Goal: Task Accomplishment & Management: Complete application form

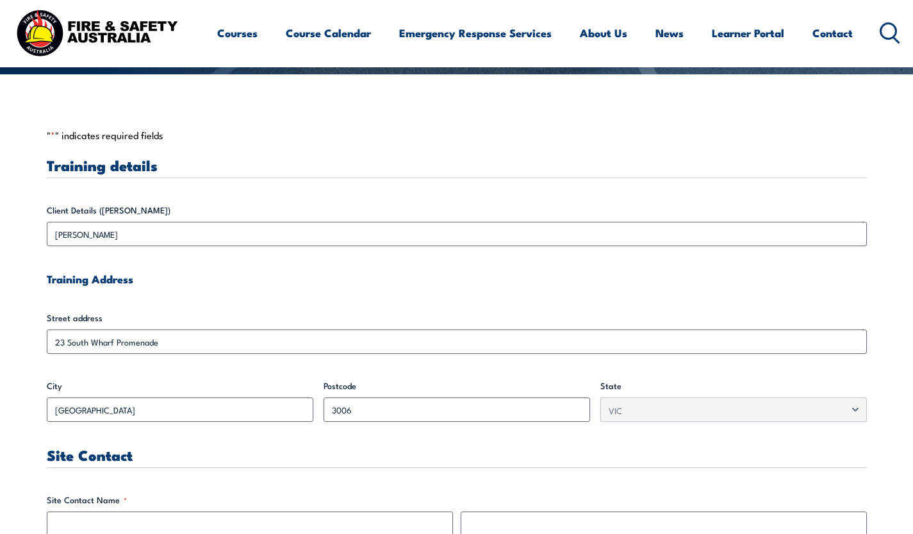
scroll to position [293, 0]
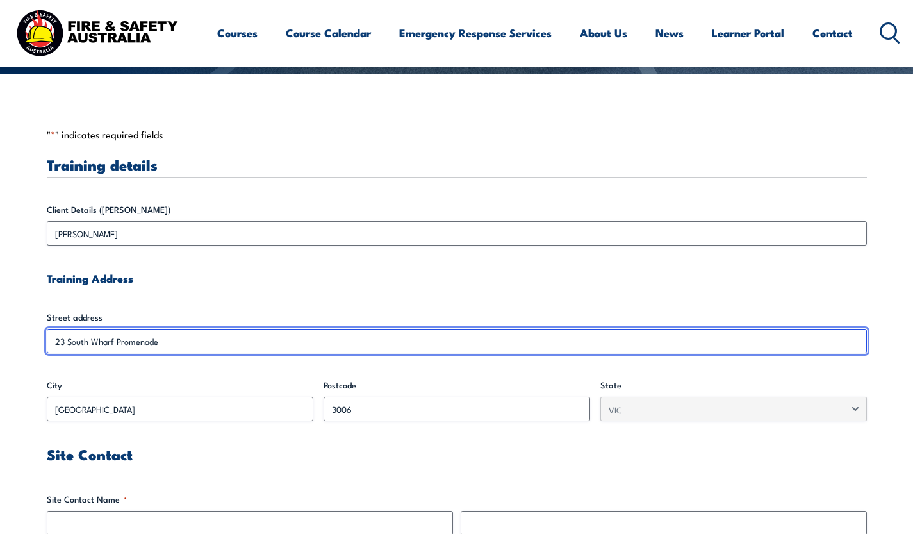
click at [55, 338] on input "23 South Wharf Promenade" at bounding box center [457, 341] width 820 height 24
click at [51, 340] on input "23 South Wharf Promenade" at bounding box center [457, 341] width 820 height 24
click at [161, 347] on input "23 South Wharf Promenade" at bounding box center [457, 341] width 820 height 24
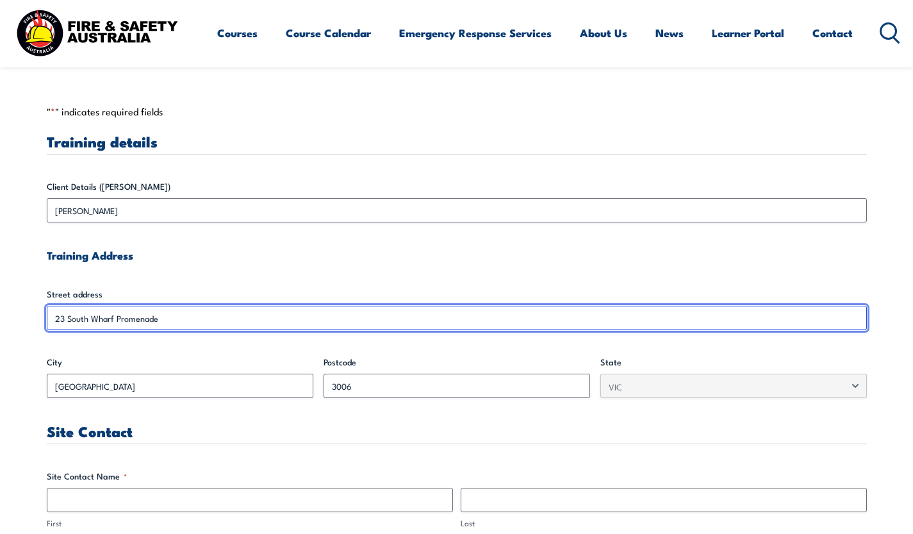
scroll to position [316, 0]
click at [54, 317] on input "23 South Wharf Promenade" at bounding box center [457, 318] width 820 height 24
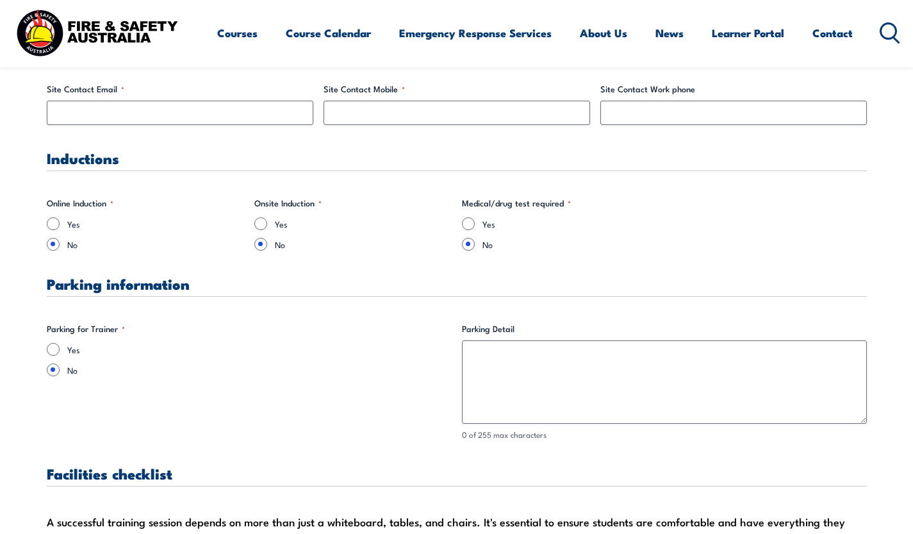
scroll to position [789, 0]
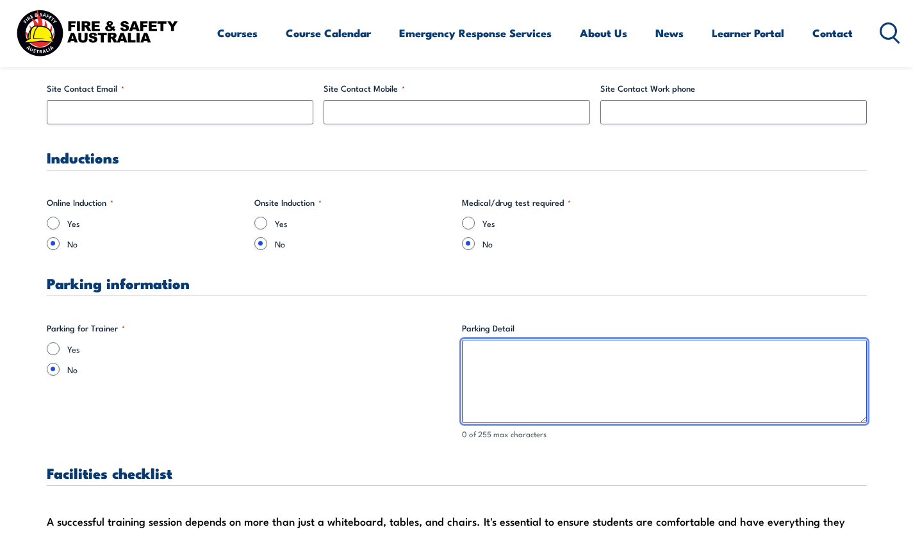
click at [494, 361] on textarea "Parking Detail" at bounding box center [664, 380] width 405 height 83
type textarea "P"
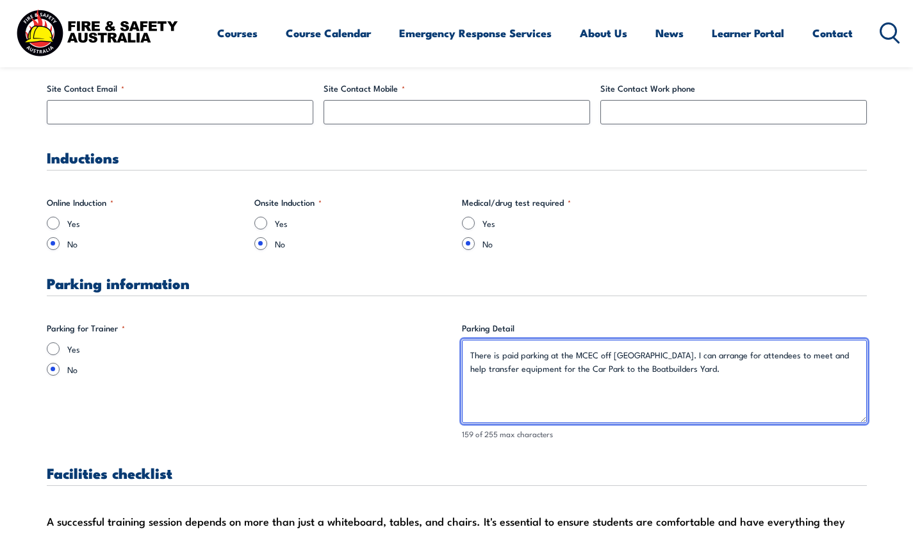
click at [599, 352] on textarea "There is paid parking at the MCEC off [GEOGRAPHIC_DATA]. I can arrange for atte…" at bounding box center [664, 380] width 405 height 83
click at [558, 355] on textarea "There is paid parking at the MCEC off [GEOGRAPHIC_DATA]. I can arrange for atte…" at bounding box center [664, 380] width 405 height 83
click at [704, 370] on textarea "There is paid parking under the MCEC off [GEOGRAPHIC_DATA]. I can arrange for a…" at bounding box center [664, 380] width 405 height 83
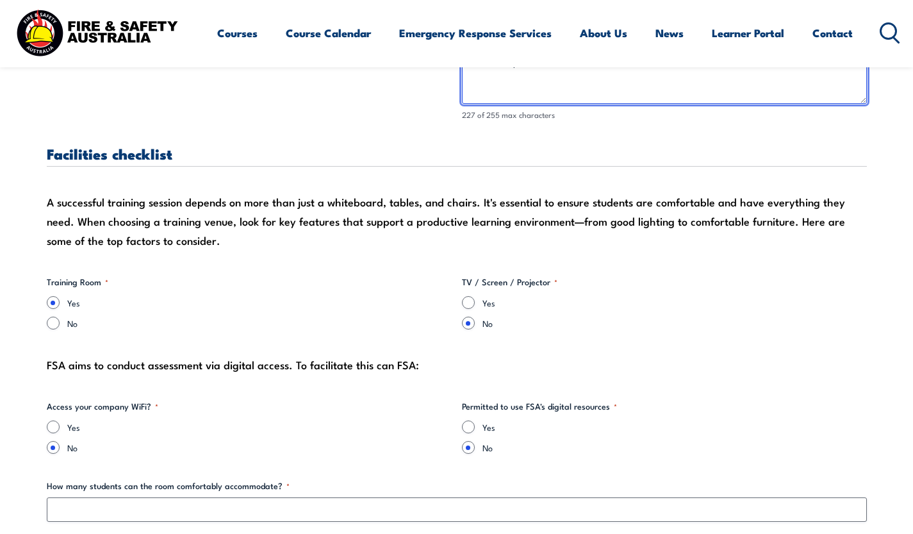
scroll to position [1113, 0]
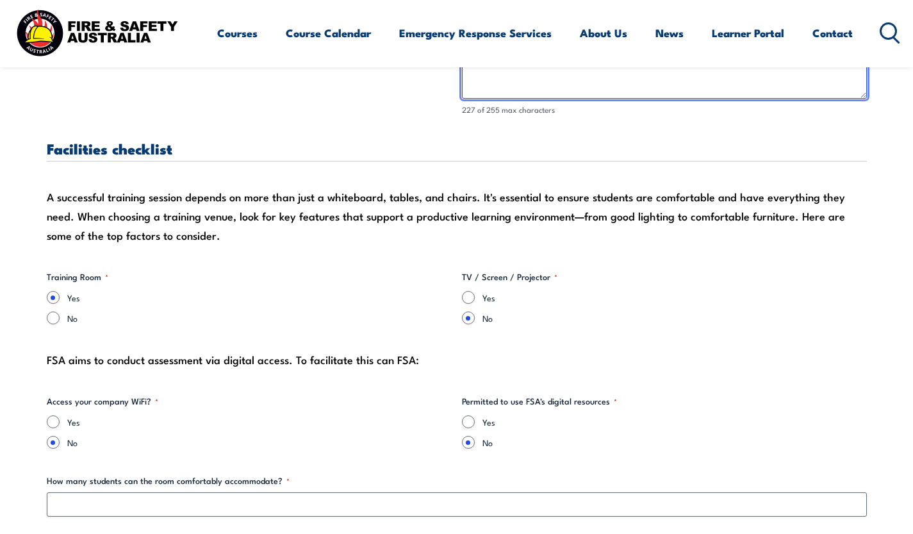
type textarea "There is paid parking under the MCEC off [GEOGRAPHIC_DATA]. I can arrange for a…"
click at [473, 297] on input "Yes" at bounding box center [468, 297] width 13 height 13
radio input "true"
click at [488, 360] on div "FSA aims to conduct assessment via digital access. To facilitate this can FSA:" at bounding box center [457, 359] width 820 height 19
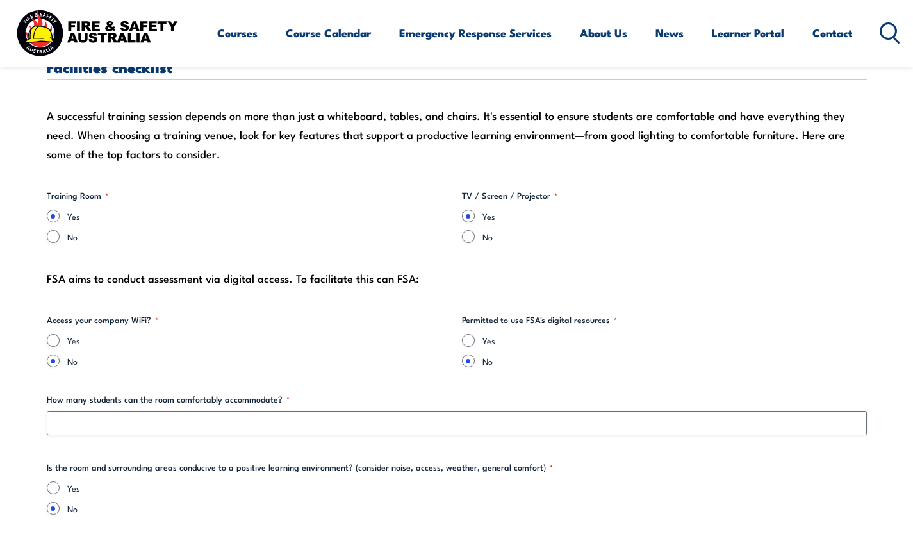
scroll to position [1195, 0]
click at [53, 337] on input "Yes" at bounding box center [53, 339] width 13 height 13
radio input "true"
click at [463, 336] on input "Yes" at bounding box center [468, 339] width 13 height 13
radio input "true"
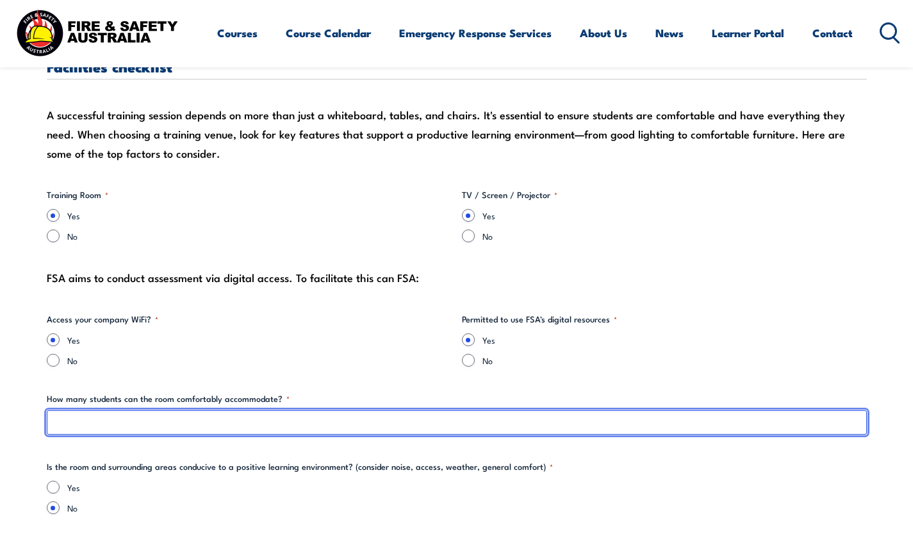
click at [133, 414] on input "How many students can the room comfortably accommodate? *" at bounding box center [457, 422] width 820 height 24
type input "30"
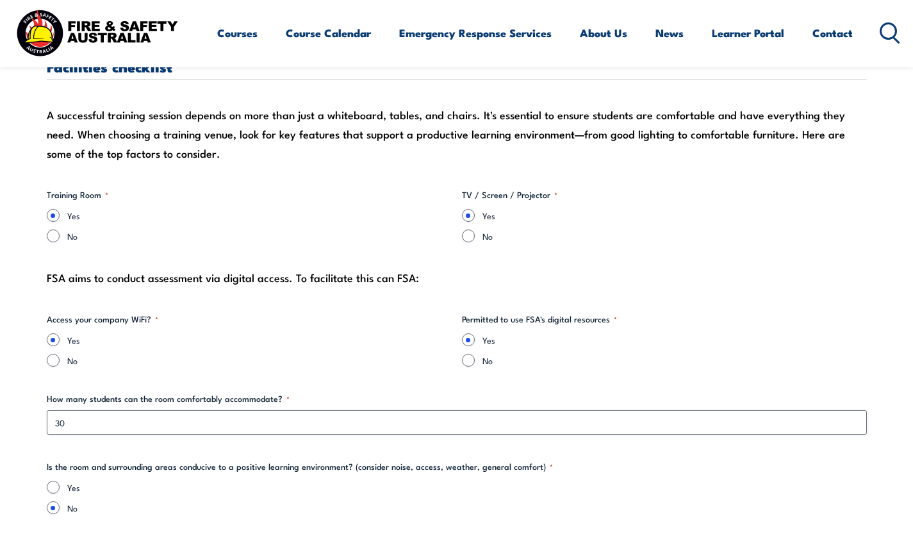
click at [292, 329] on fieldset "Access your company WiFi? * Yes No" at bounding box center [249, 340] width 405 height 54
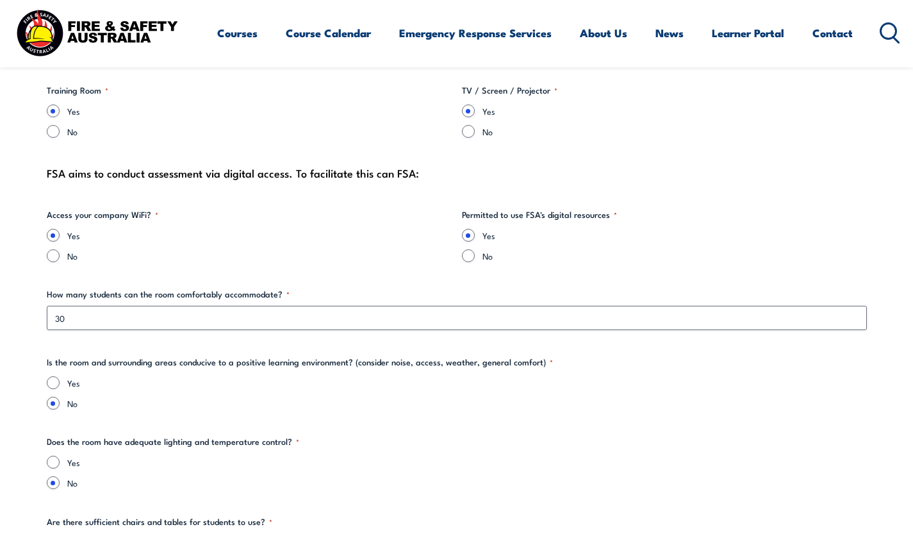
scroll to position [1307, 0]
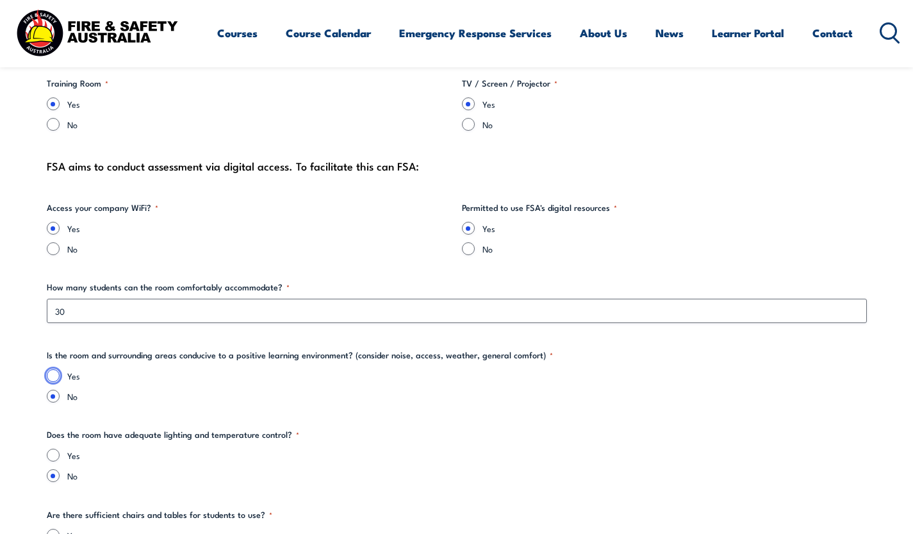
click at [51, 375] on input "Yes" at bounding box center [53, 375] width 13 height 13
radio input "true"
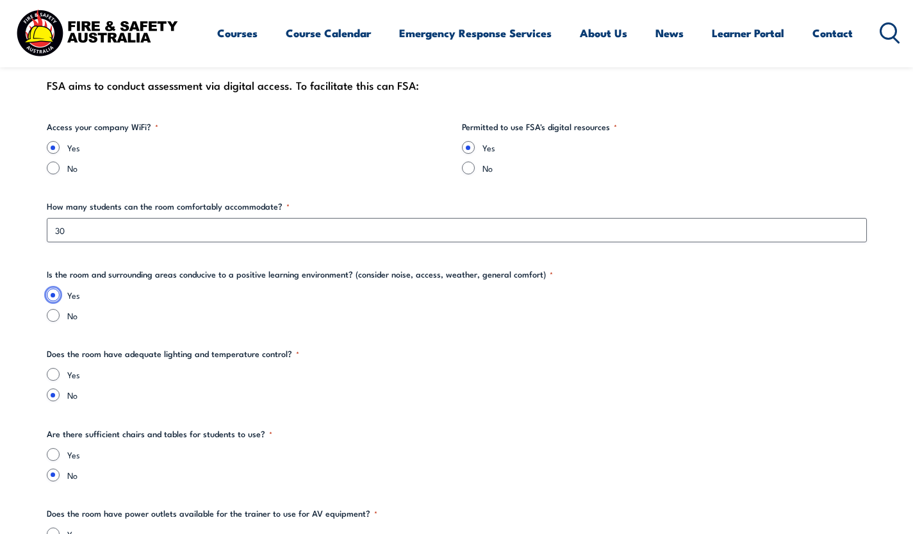
scroll to position [1405, 0]
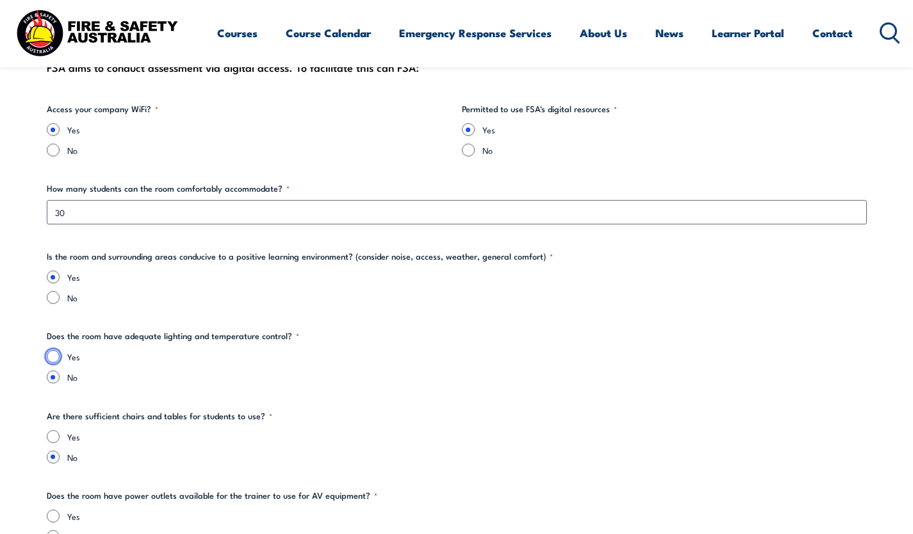
click at [51, 356] on input "Yes" at bounding box center [53, 356] width 13 height 13
radio input "true"
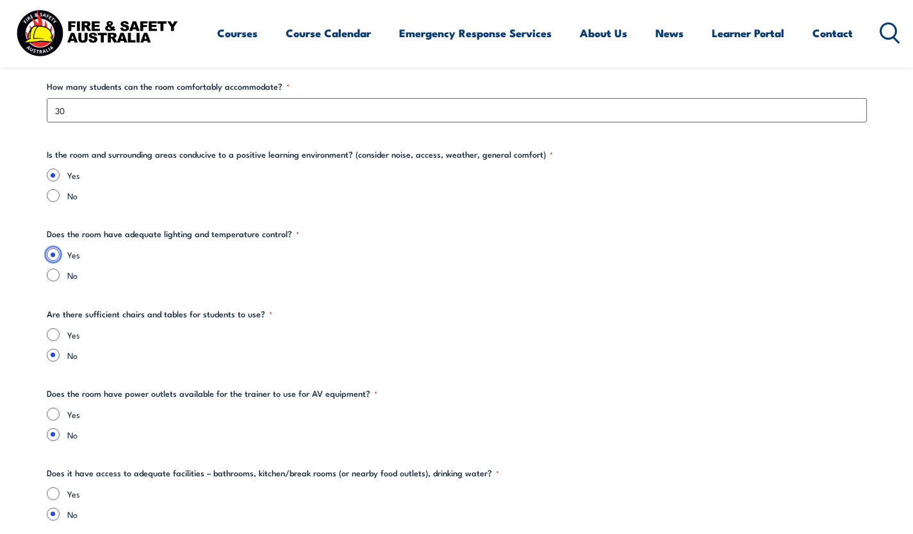
scroll to position [1510, 0]
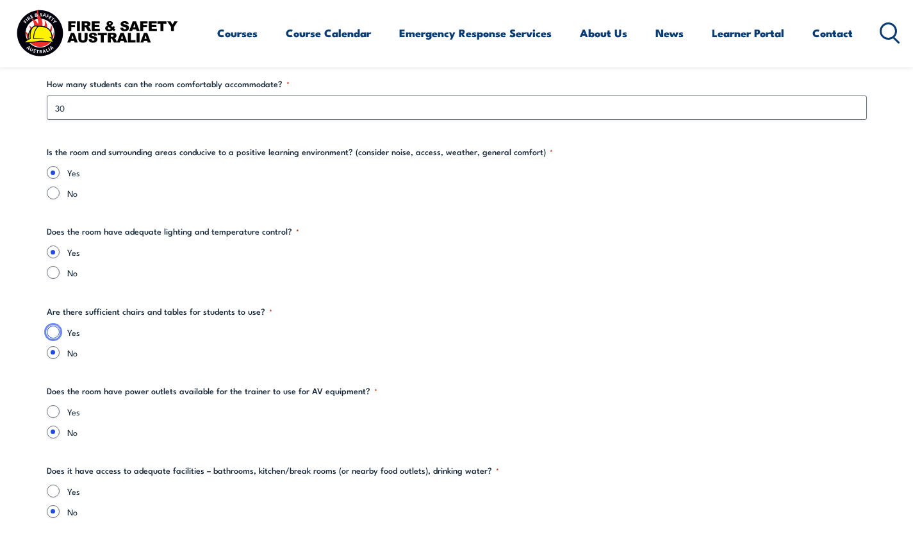
click at [53, 330] on input "Yes" at bounding box center [53, 331] width 13 height 13
radio input "true"
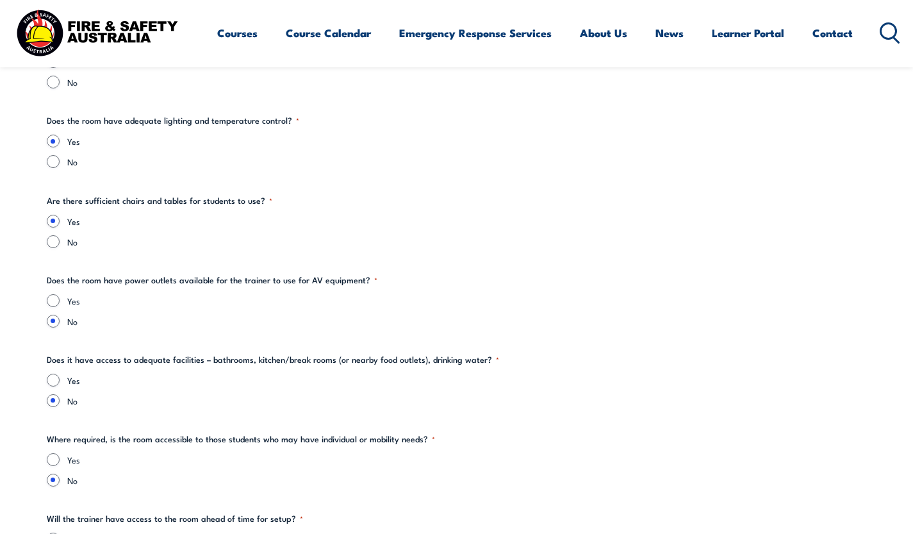
click at [49, 294] on div "Yes" at bounding box center [457, 300] width 820 height 13
click at [51, 298] on input "Yes" at bounding box center [53, 300] width 13 height 13
radio input "true"
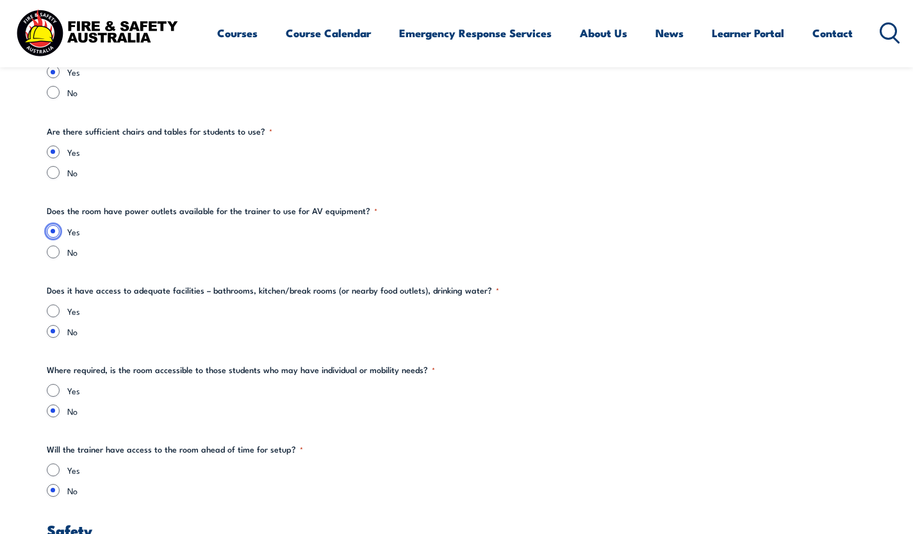
scroll to position [1690, 0]
click at [54, 308] on input "Yes" at bounding box center [53, 310] width 13 height 13
radio input "true"
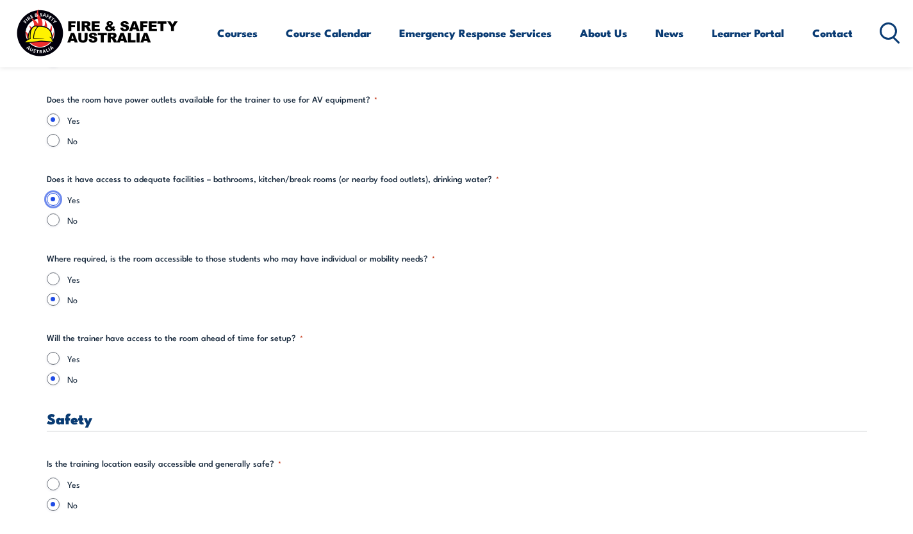
scroll to position [1802, 0]
click at [53, 277] on input "Yes" at bounding box center [53, 277] width 13 height 13
radio input "true"
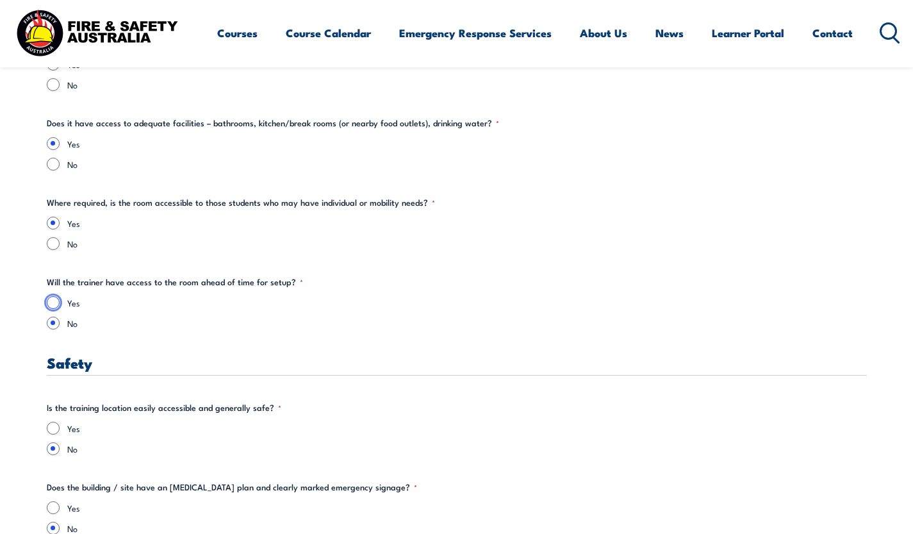
click at [53, 300] on input "Yes" at bounding box center [53, 302] width 13 height 13
radio input "true"
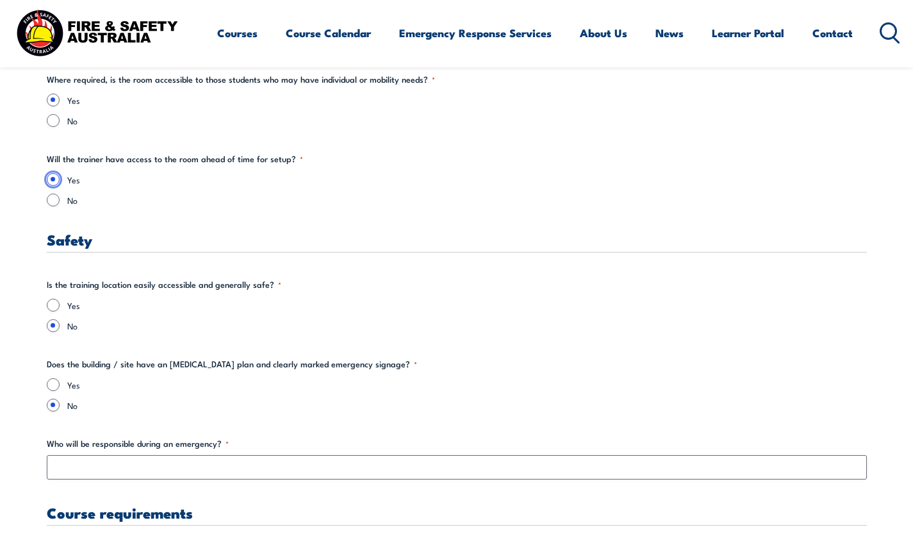
scroll to position [1980, 0]
click at [53, 302] on input "Yes" at bounding box center [53, 304] width 13 height 13
radio input "true"
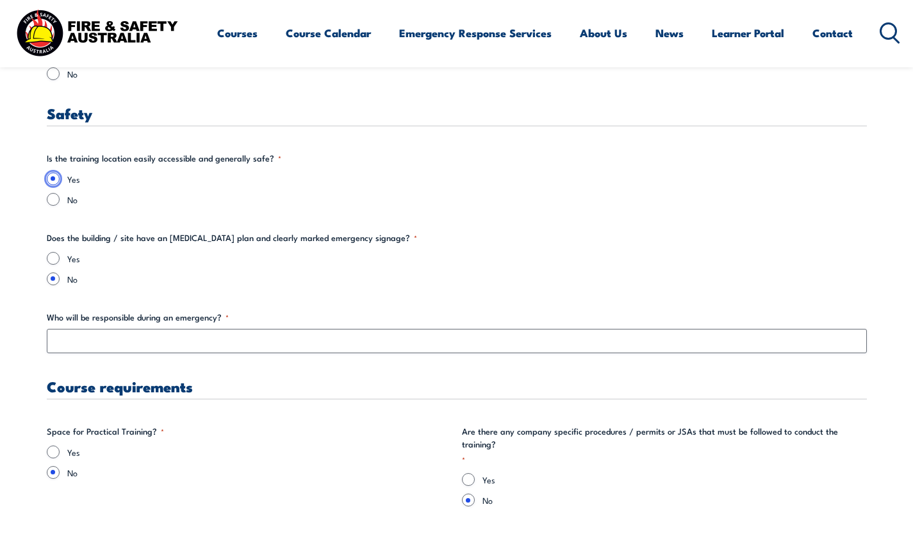
scroll to position [2106, 0]
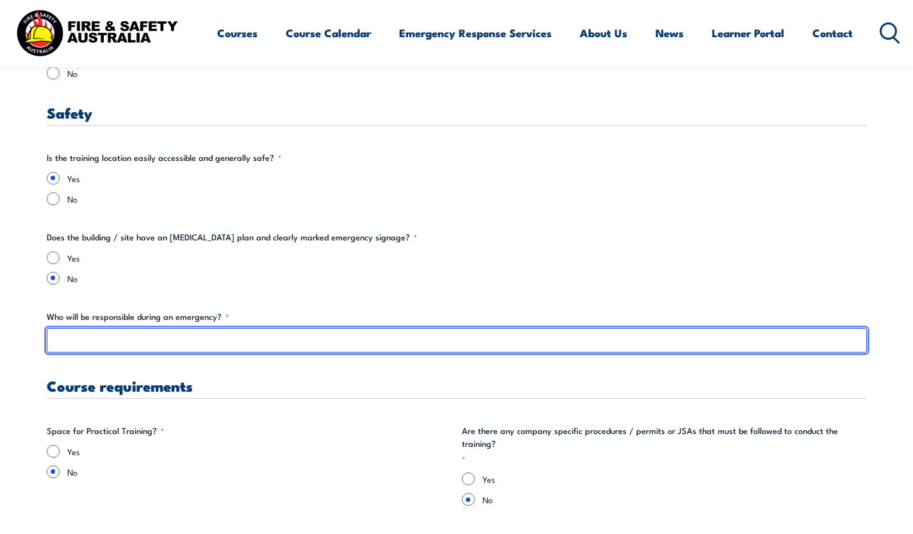
click at [142, 336] on input "Who will be responsible during an emergency? *" at bounding box center [457, 340] width 820 height 24
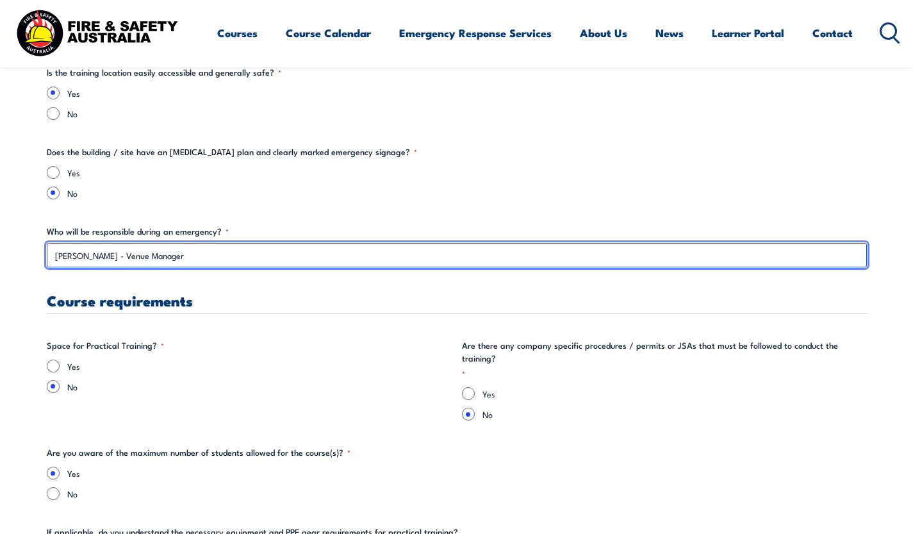
scroll to position [2208, 0]
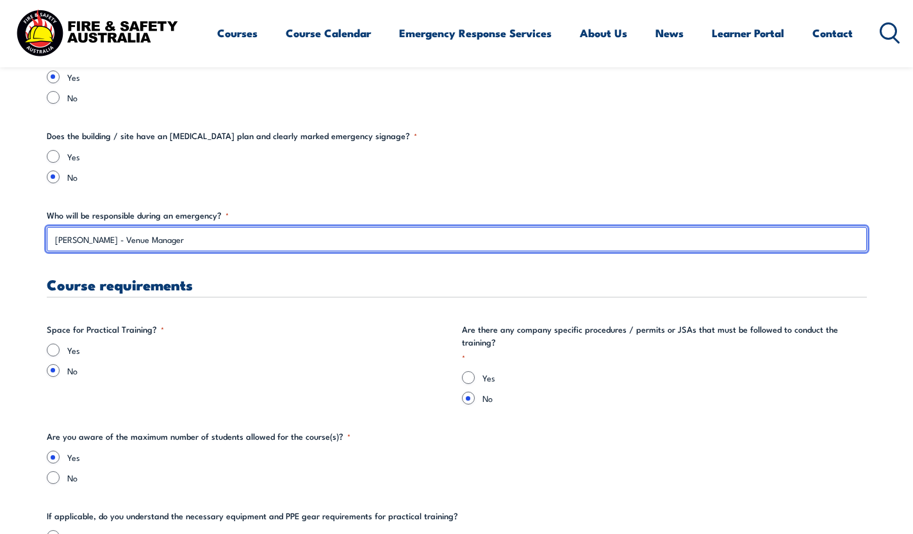
type input "[PERSON_NAME] - Venue Manager"
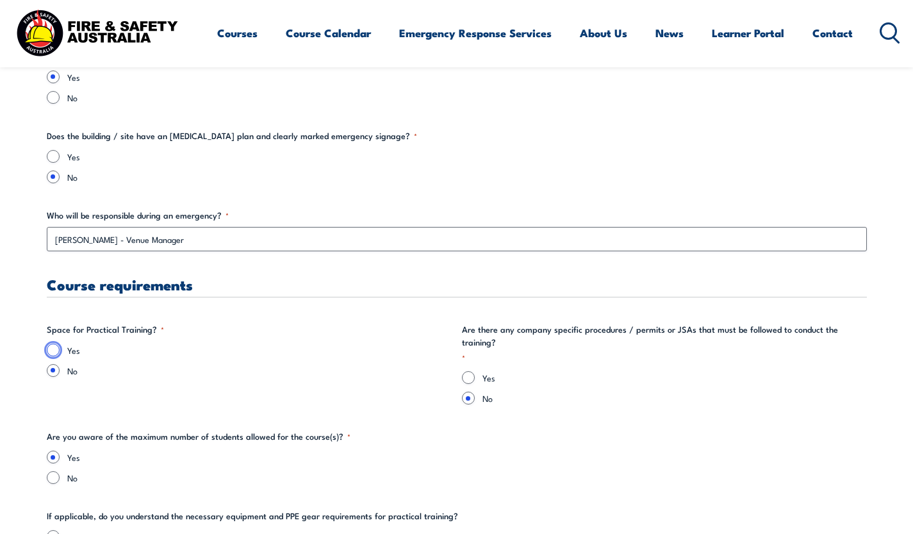
click at [54, 350] on input "Yes" at bounding box center [53, 349] width 13 height 13
radio input "true"
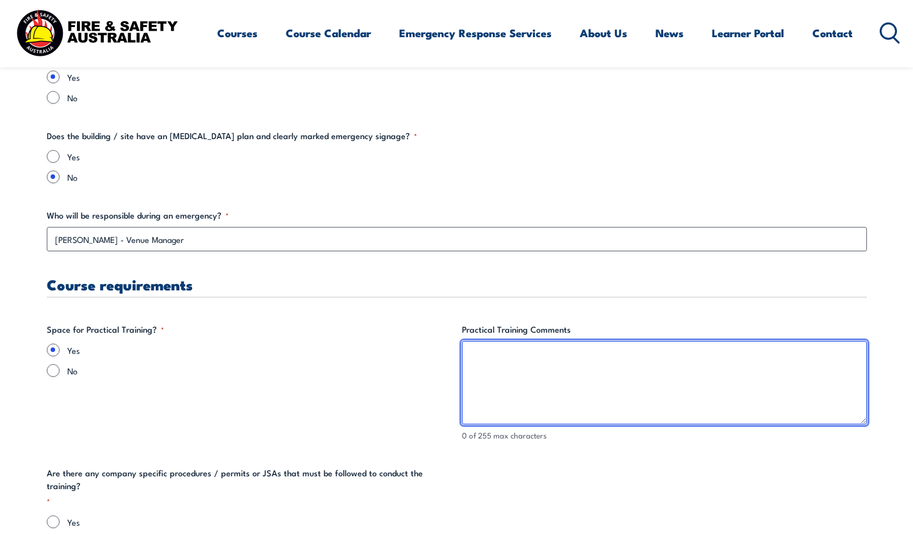
click at [482, 354] on textarea "Practical Training Comments" at bounding box center [664, 382] width 405 height 83
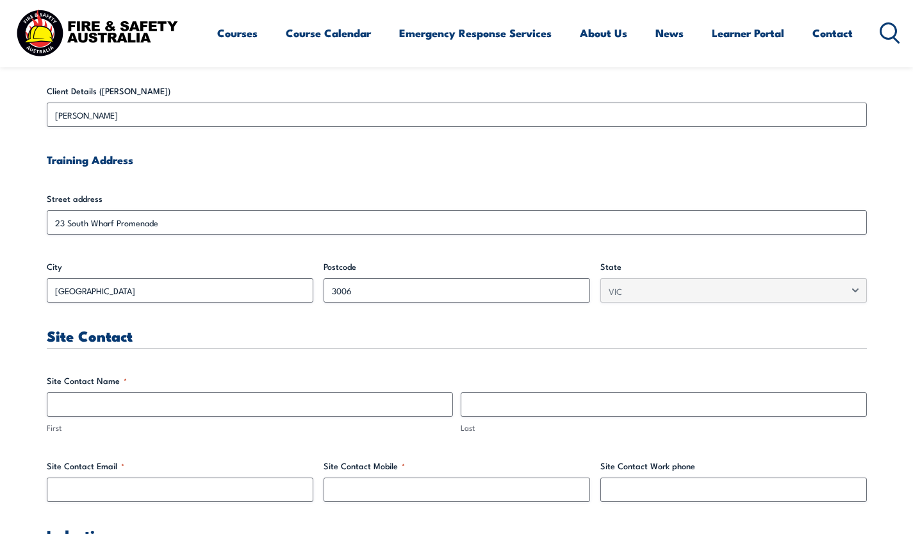
scroll to position [537, 0]
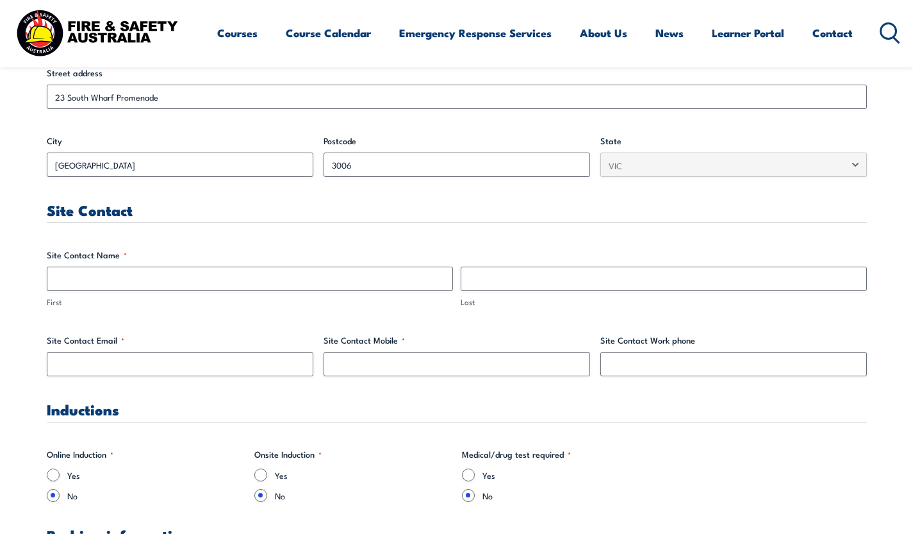
type textarea "There is space directly outside the training room for practical demos. Please n…"
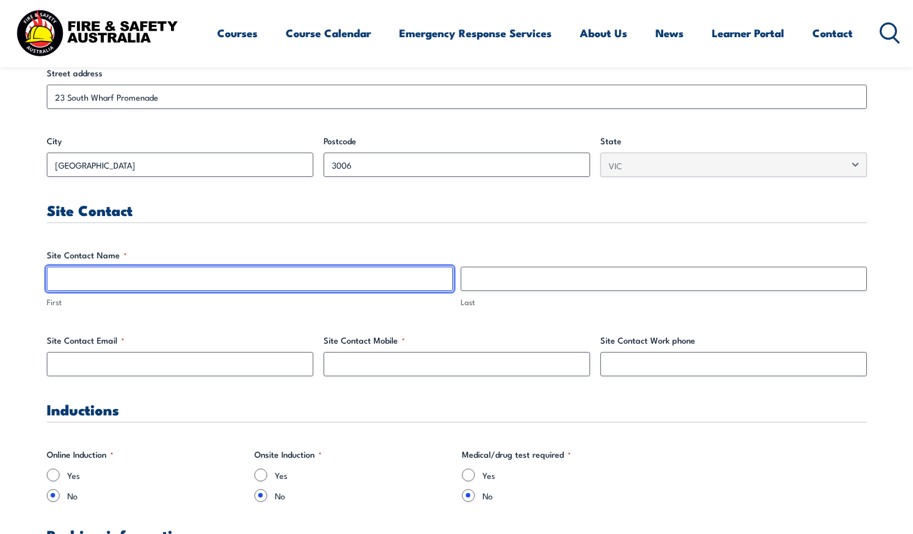
click at [126, 275] on input "First" at bounding box center [250, 278] width 406 height 24
type input "T"
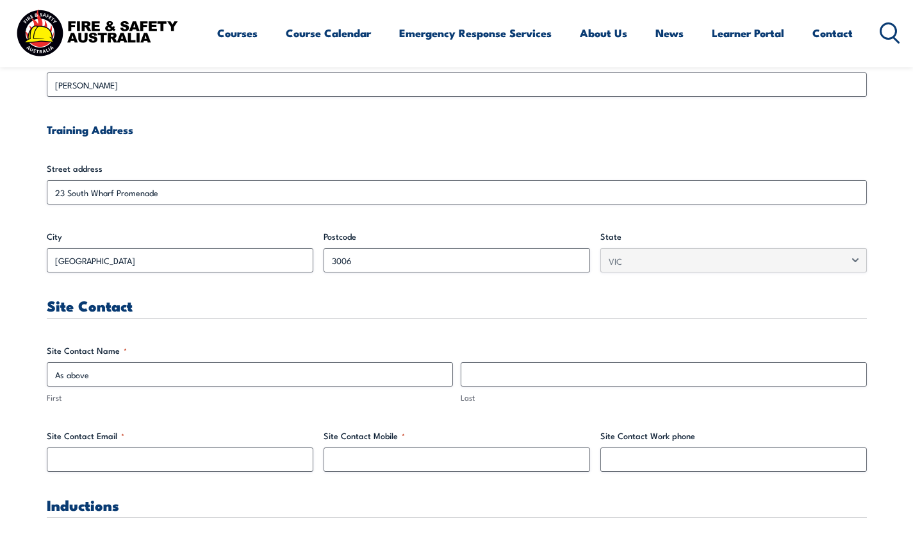
scroll to position [505, 0]
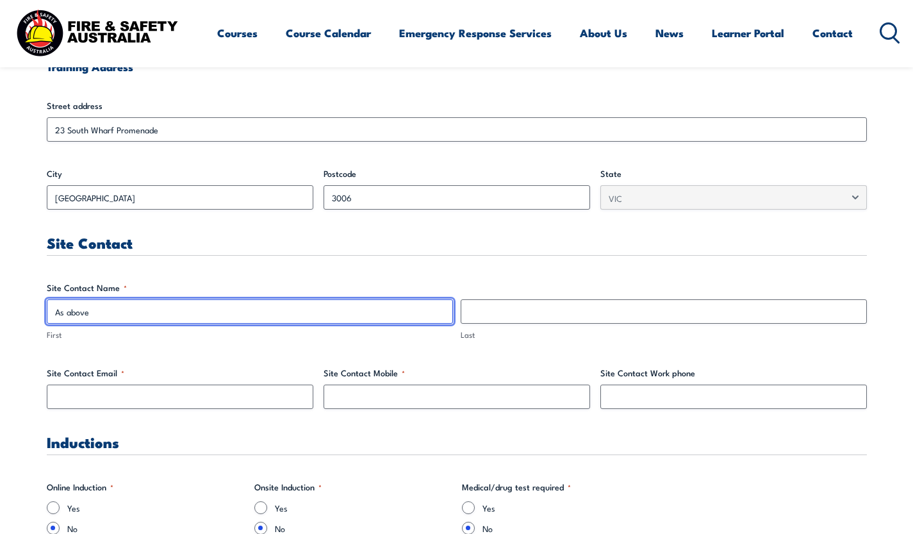
click at [114, 304] on input "As above" at bounding box center [250, 311] width 406 height 24
type input "A"
type input "[PERSON_NAME]"
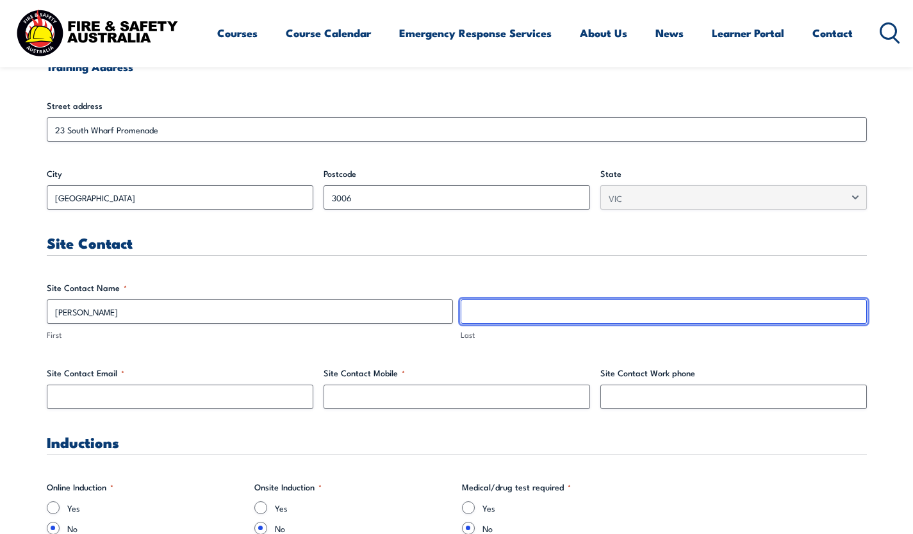
click at [528, 319] on input "Last" at bounding box center [663, 311] width 406 height 24
type input "[PERSON_NAME]"
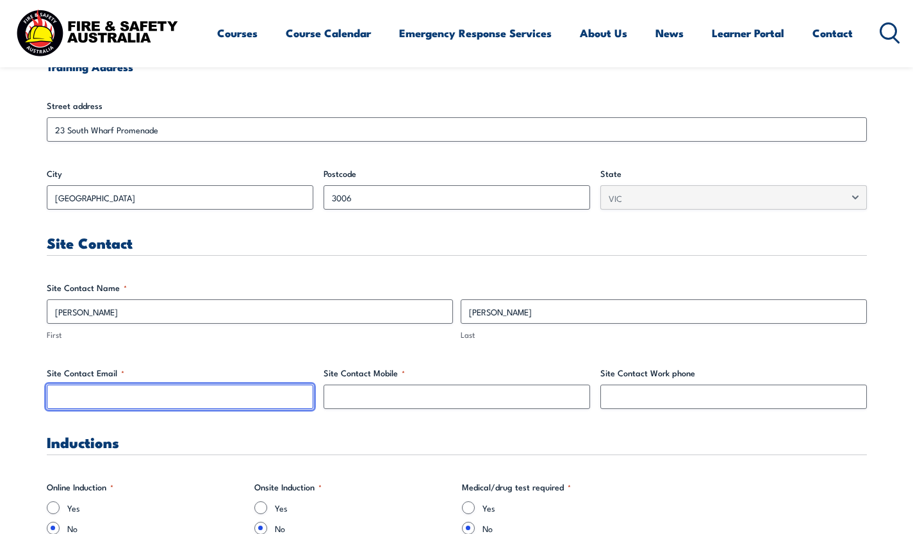
click at [256, 396] on input "Site Contact Email *" at bounding box center [180, 396] width 266 height 24
type input "[PERSON_NAME][EMAIL_ADDRESS][DOMAIN_NAME]"
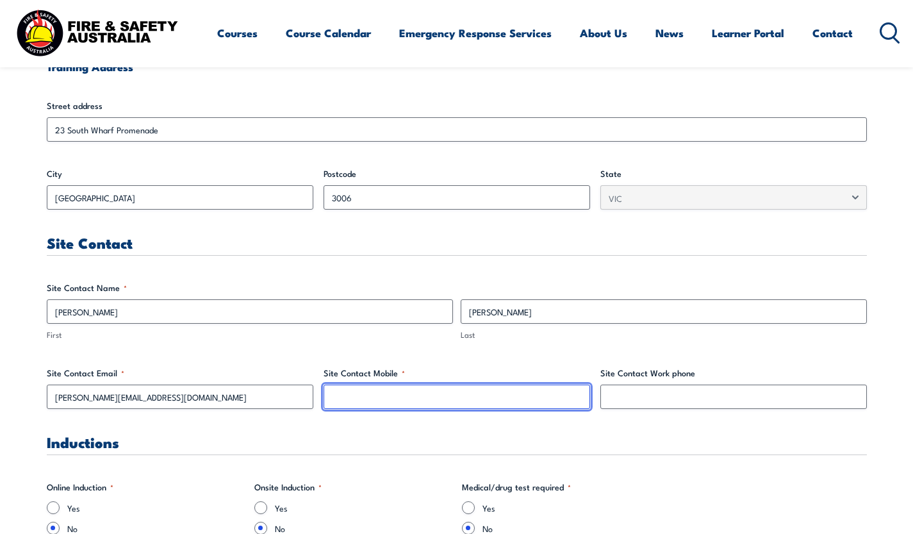
click at [365, 405] on input "Site Contact Mobile *" at bounding box center [456, 396] width 266 height 24
type input "0406975655"
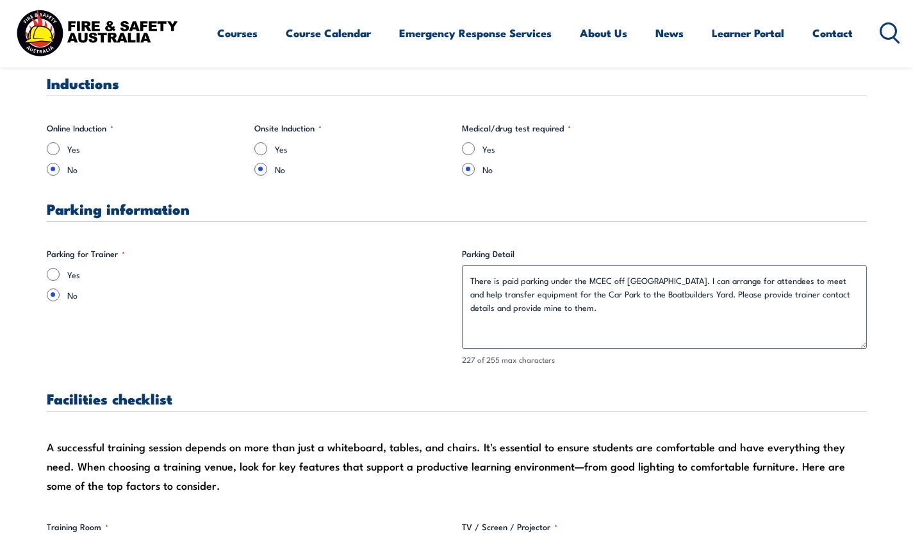
scroll to position [865, 0]
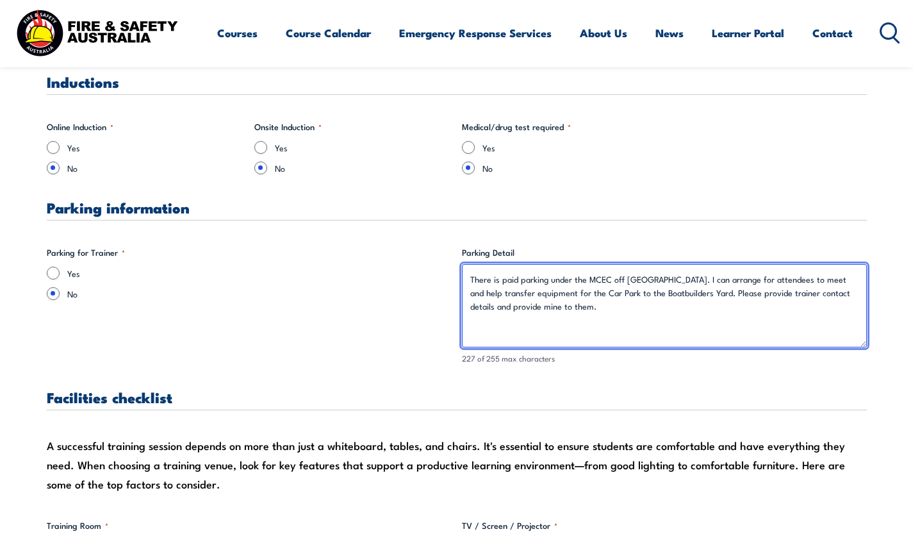
click at [692, 290] on textarea "There is paid parking under the MCEC off [GEOGRAPHIC_DATA]. I can arrange for a…" at bounding box center [664, 305] width 405 height 83
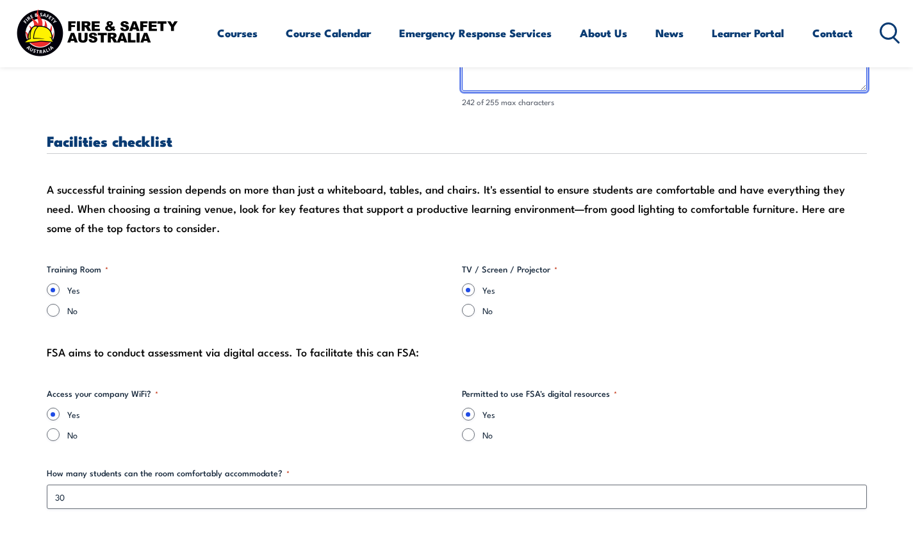
scroll to position [1242, 0]
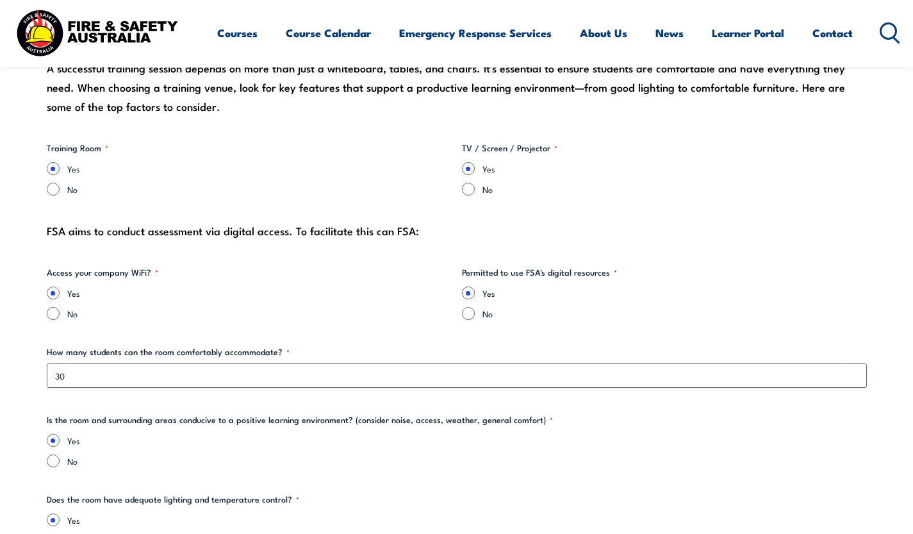
type textarea "There is paid parking under the MCEC off [GEOGRAPHIC_DATA]. I can arrange for a…"
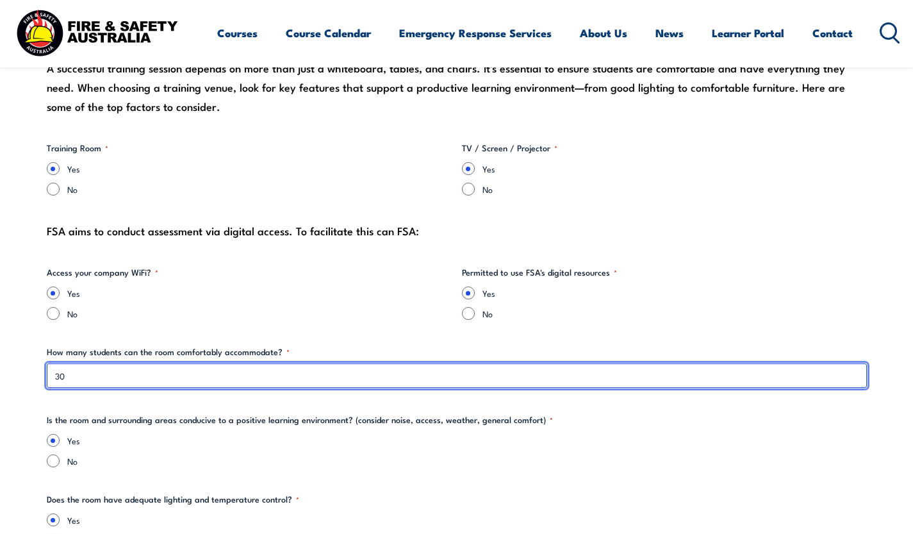
click at [68, 374] on input "30" at bounding box center [457, 375] width 820 height 24
type input "3"
type input "20"
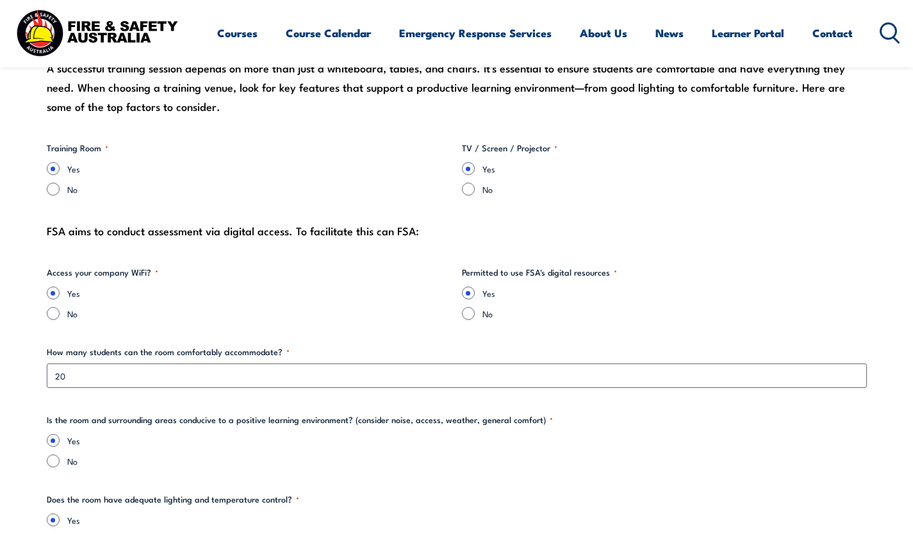
click at [147, 453] on div "Yes No" at bounding box center [457, 450] width 820 height 33
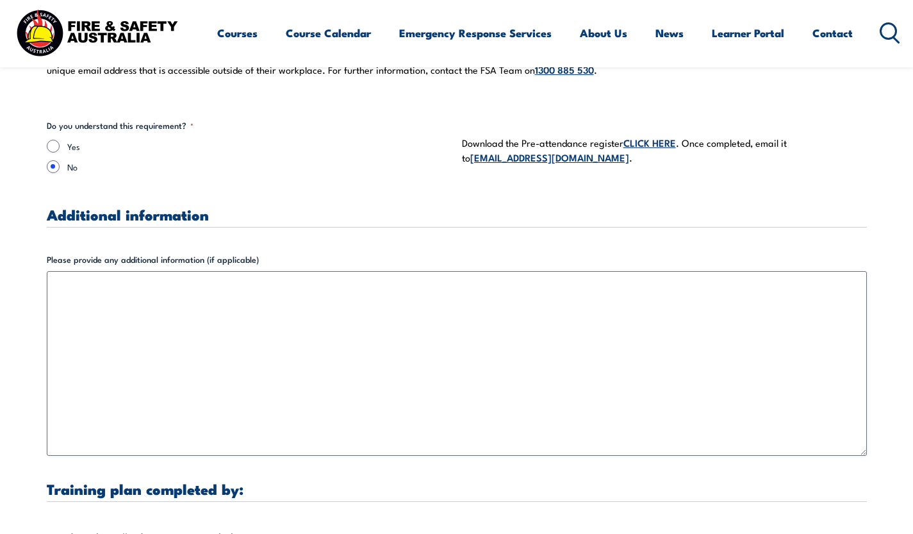
scroll to position [3612, 0]
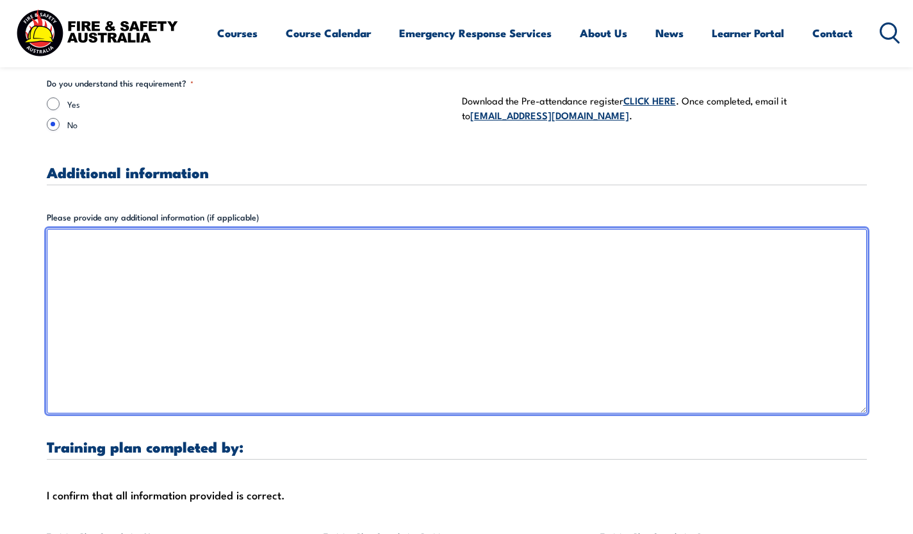
click at [77, 239] on textarea "Please provide any additional information (if applicable)" at bounding box center [457, 321] width 820 height 184
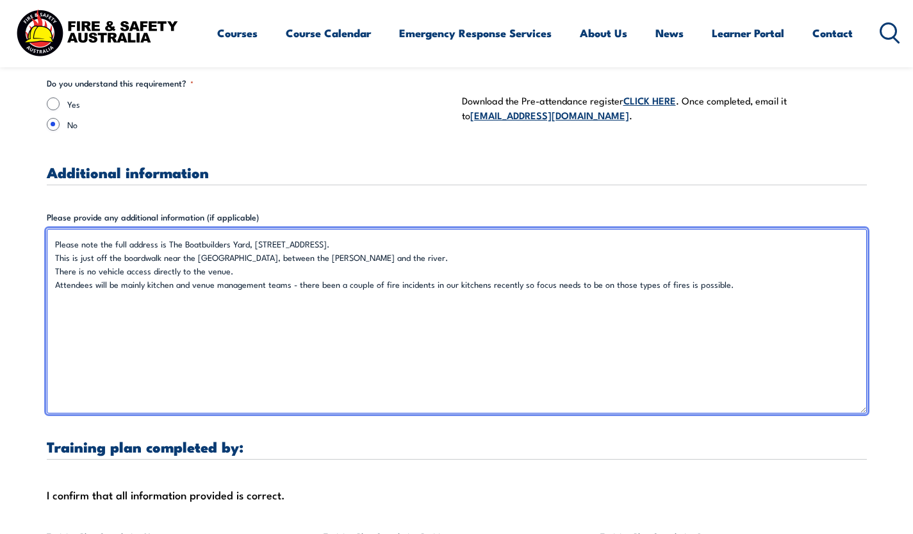
click at [682, 272] on textarea "Please note the full address is The Boatbuilders Yard, [STREET_ADDRESS]. This i…" at bounding box center [457, 321] width 820 height 184
click at [725, 277] on textarea "Please note the full address is The Boatbuilders Yard, [STREET_ADDRESS]. This i…" at bounding box center [457, 321] width 820 height 184
click at [288, 271] on textarea "Please note the full address is The Boatbuilders Yard, [STREET_ADDRESS]. This i…" at bounding box center [457, 321] width 820 height 184
click at [139, 286] on textarea "Please note the full address is The Boatbuilders Yard, [STREET_ADDRESS]. This i…" at bounding box center [457, 321] width 820 height 184
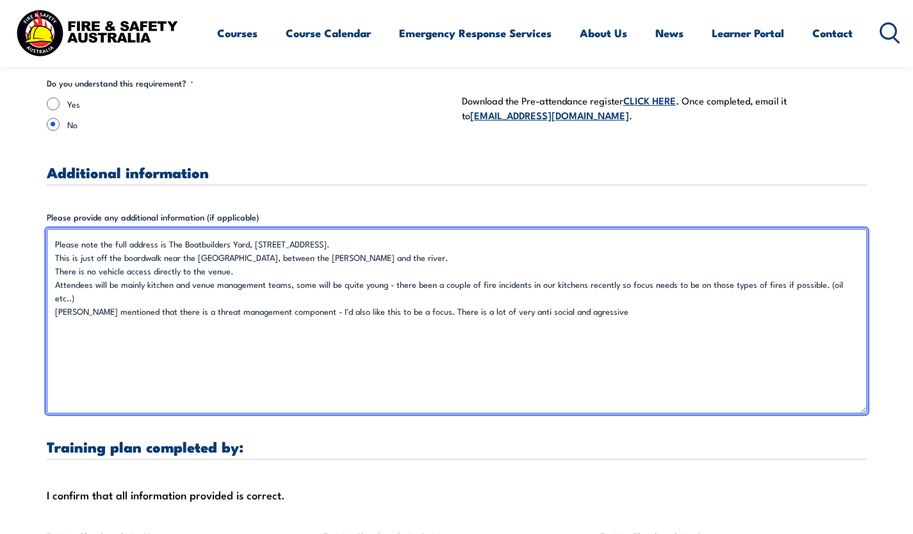
click at [438, 288] on textarea "Please note the full address is The Boatbuilders Yard, [STREET_ADDRESS]. This i…" at bounding box center [457, 321] width 820 height 184
click at [444, 284] on textarea "Please note the full address is The Boatbuilders Yard, [STREET_ADDRESS]. This i…" at bounding box center [457, 321] width 820 height 184
click at [507, 287] on textarea "Please note the full address is The Boatbuilders Yard, [STREET_ADDRESS]. This i…" at bounding box center [457, 321] width 820 height 184
click at [627, 291] on textarea "Please note the full address is The Boatbuilders Yard, [STREET_ADDRESS]. This i…" at bounding box center [457, 321] width 820 height 184
click at [680, 283] on textarea "Please note the full address is The Boatbuilders Yard, [STREET_ADDRESS]. This i…" at bounding box center [457, 321] width 820 height 184
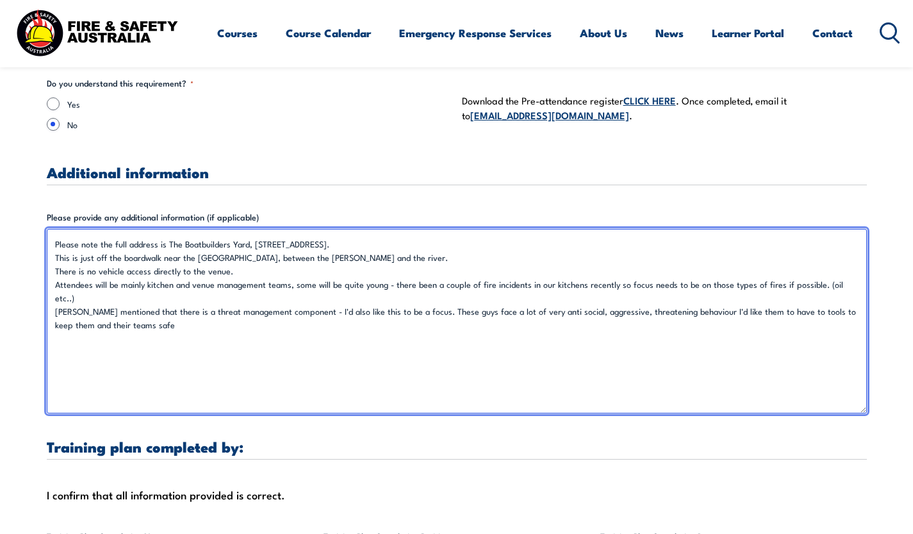
click at [692, 309] on textarea "Please note the full address is The Boatbuilders Yard, [STREET_ADDRESS]. This i…" at bounding box center [457, 321] width 820 height 184
click at [848, 286] on textarea "Please note the full address is The Boatbuilders Yard, [STREET_ADDRESS]. This i…" at bounding box center [457, 321] width 820 height 184
click at [183, 298] on textarea "Please note the full address is The Boatbuilders Yard, [STREET_ADDRESS]. This i…" at bounding box center [457, 321] width 820 height 184
click at [412, 273] on textarea "Please note the full address is The Boatbuilders Yard, [STREET_ADDRESS]. This i…" at bounding box center [457, 321] width 820 height 184
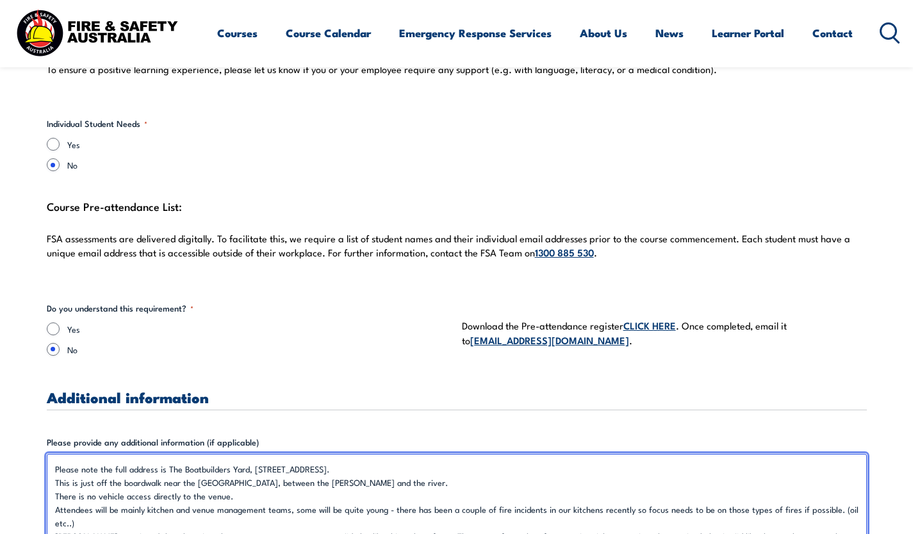
scroll to position [3387, 0]
type textarea "Please note the full address is The Boatbuilders Yard, [STREET_ADDRESS]. This i…"
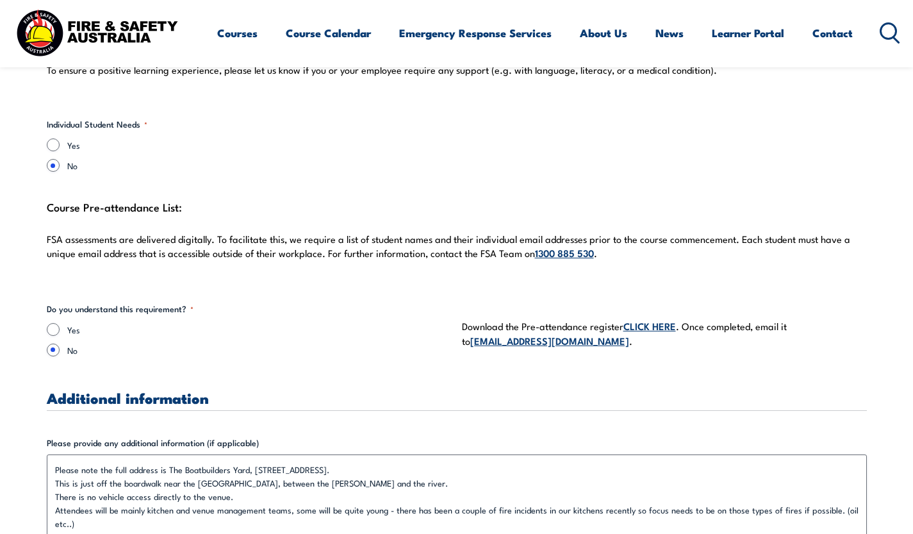
click at [651, 318] on link "CLICK HERE" at bounding box center [649, 325] width 53 height 14
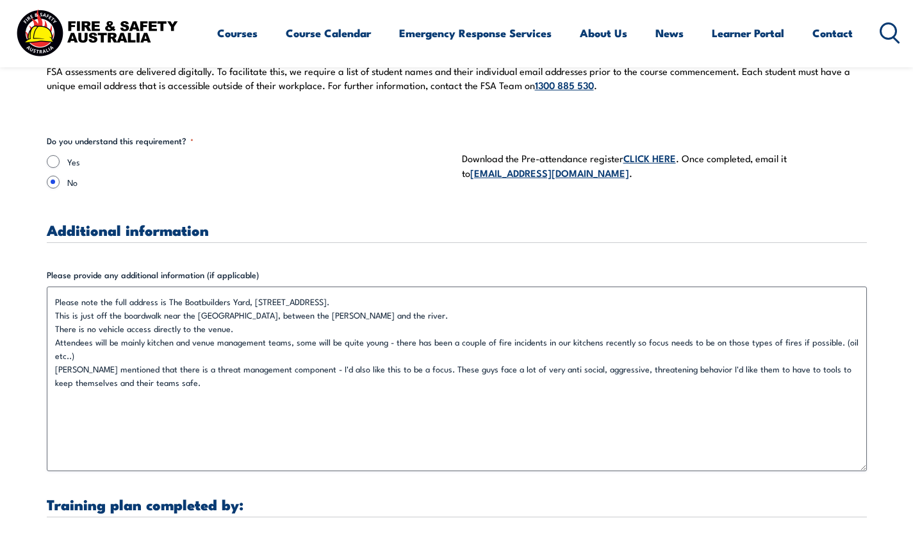
scroll to position [3555, 0]
click at [53, 154] on input "Yes" at bounding box center [53, 160] width 13 height 13
radio input "true"
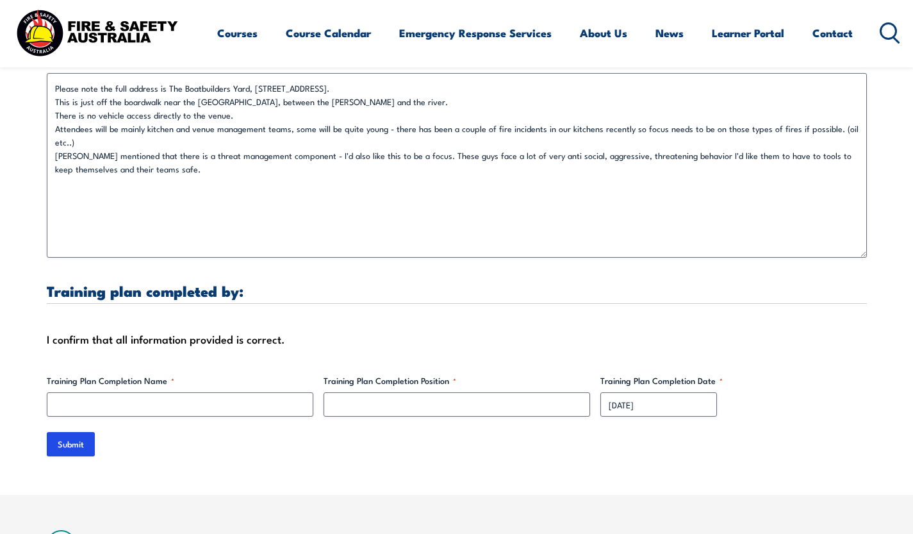
scroll to position [3768, 0]
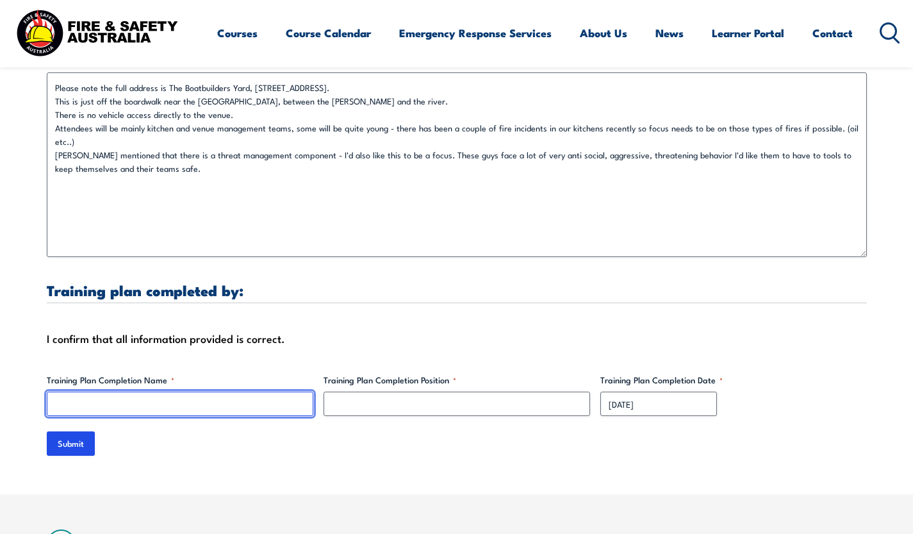
click at [110, 391] on input "Training Plan Completion Name *" at bounding box center [180, 403] width 266 height 24
type input "[PERSON_NAME]"
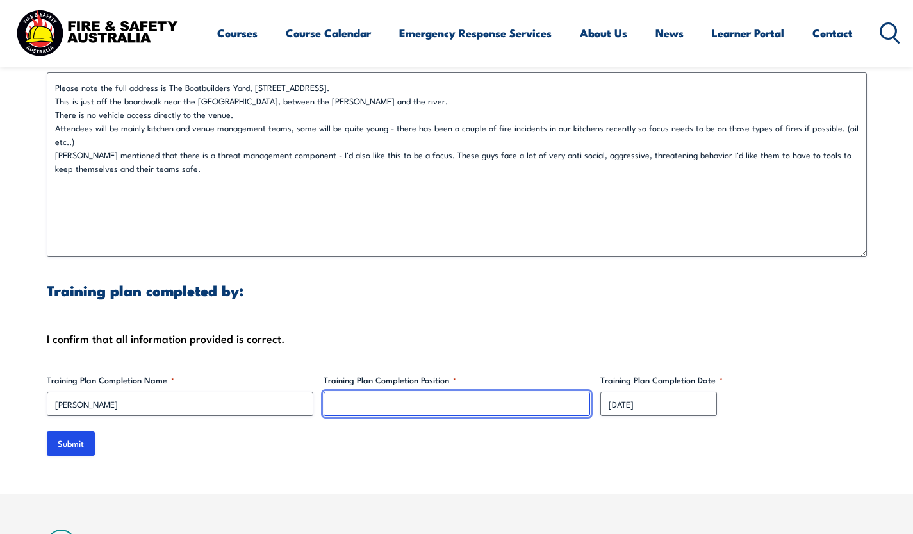
click at [371, 402] on input "Training Plan Completion Position *" at bounding box center [456, 403] width 266 height 24
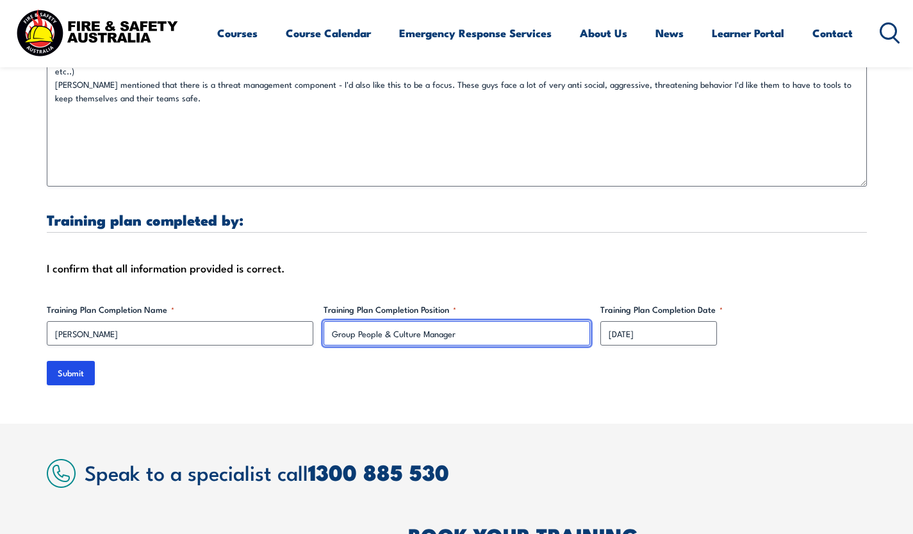
scroll to position [3840, 0]
type input "Group People & Culture Manager"
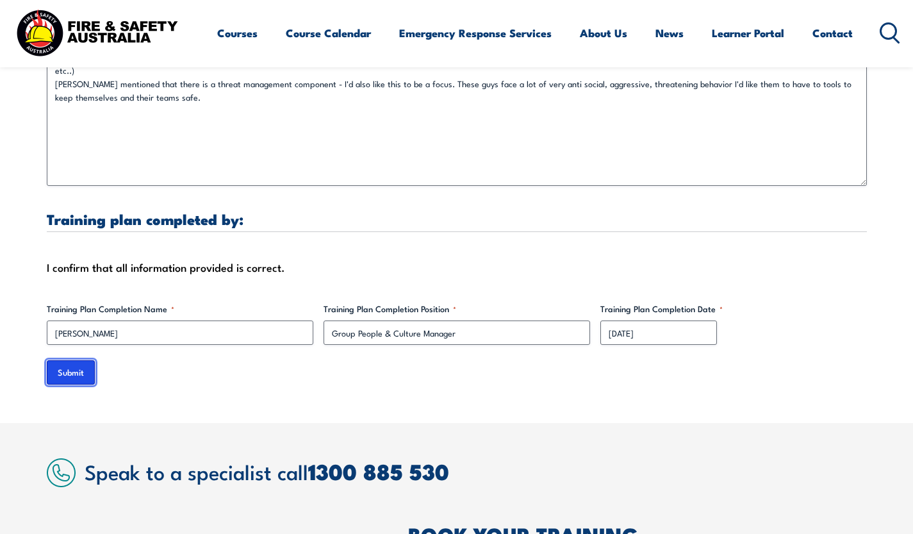
click at [60, 366] on input "Submit" at bounding box center [71, 372] width 48 height 24
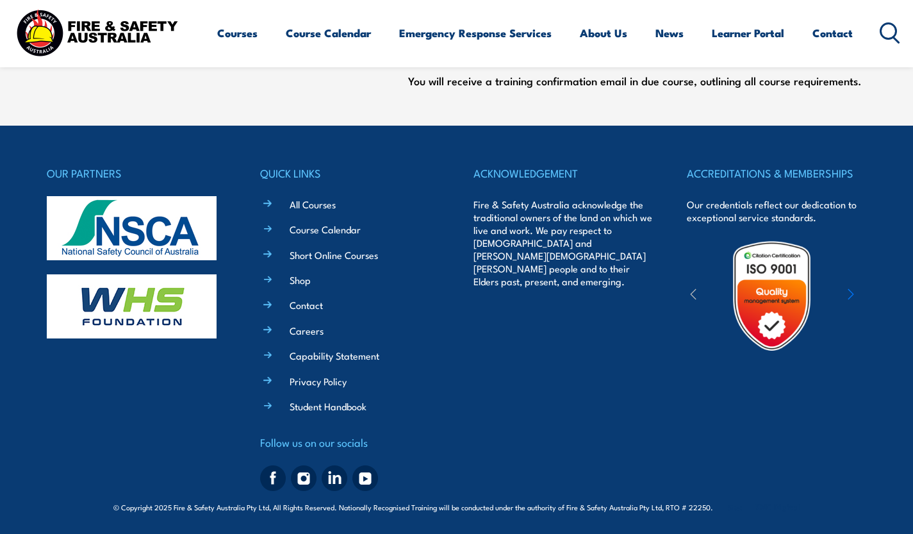
scroll to position [0, 0]
